Goal: Task Accomplishment & Management: Use online tool/utility

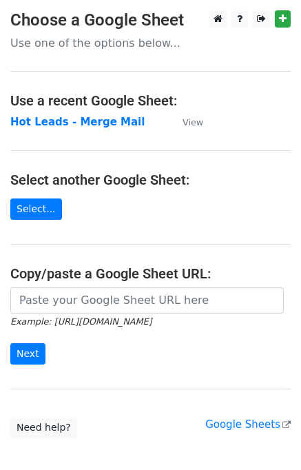
scroll to position [76, 0]
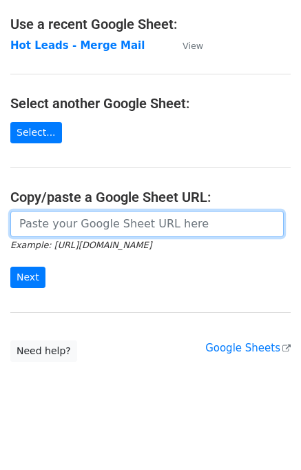
click at [96, 229] on input "url" at bounding box center [147, 224] width 274 height 26
paste input "[URL][DOMAIN_NAME]"
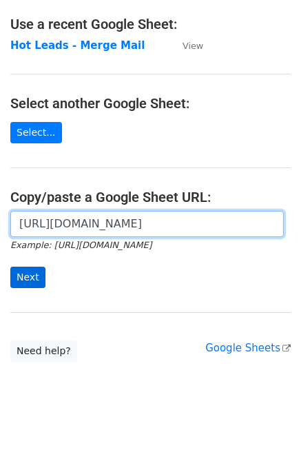
type input "[URL][DOMAIN_NAME]"
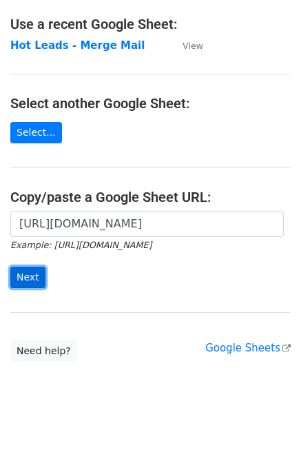
click at [33, 279] on input "Next" at bounding box center [27, 277] width 35 height 21
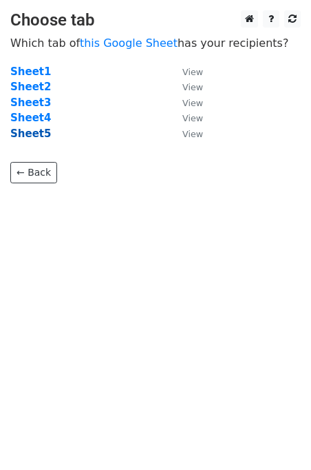
click at [25, 136] on strong "Sheet5" at bounding box center [30, 133] width 41 height 12
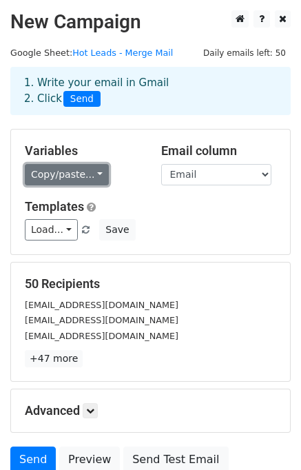
click at [61, 171] on link "Copy/paste..." at bounding box center [67, 174] width 84 height 21
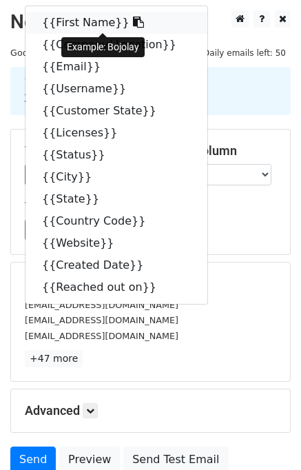
click at [70, 19] on link "{{First Name}}" at bounding box center [116, 23] width 182 height 22
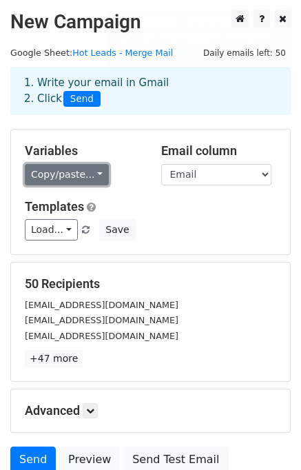
click at [74, 173] on link "Copy/paste..." at bounding box center [67, 174] width 84 height 21
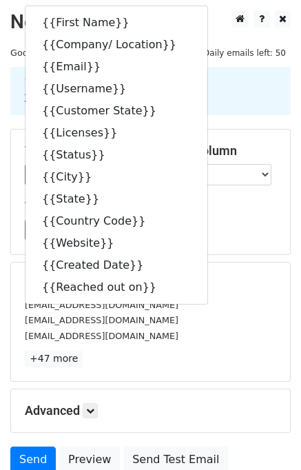
click at [225, 265] on div "50 Recipients bojolay481@obirah.com gewidih260@obirah.com manojkumar281@live.co…" at bounding box center [150, 322] width 279 height 119
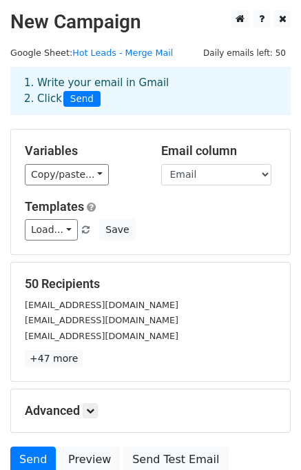
scroll to position [119, 0]
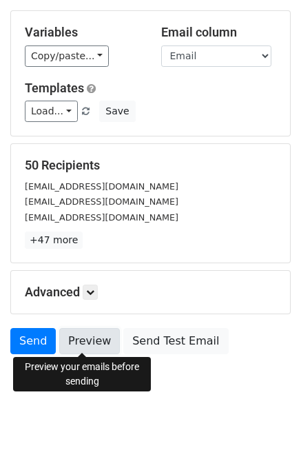
click at [88, 345] on link "Preview" at bounding box center [89, 341] width 61 height 26
click at [88, 341] on link "Preview" at bounding box center [89, 341] width 61 height 26
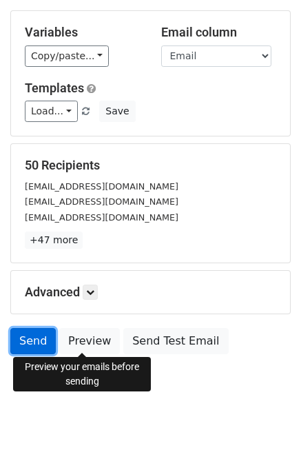
click at [21, 333] on link "Send" at bounding box center [32, 341] width 45 height 26
